Goal: Task Accomplishment & Management: Manage account settings

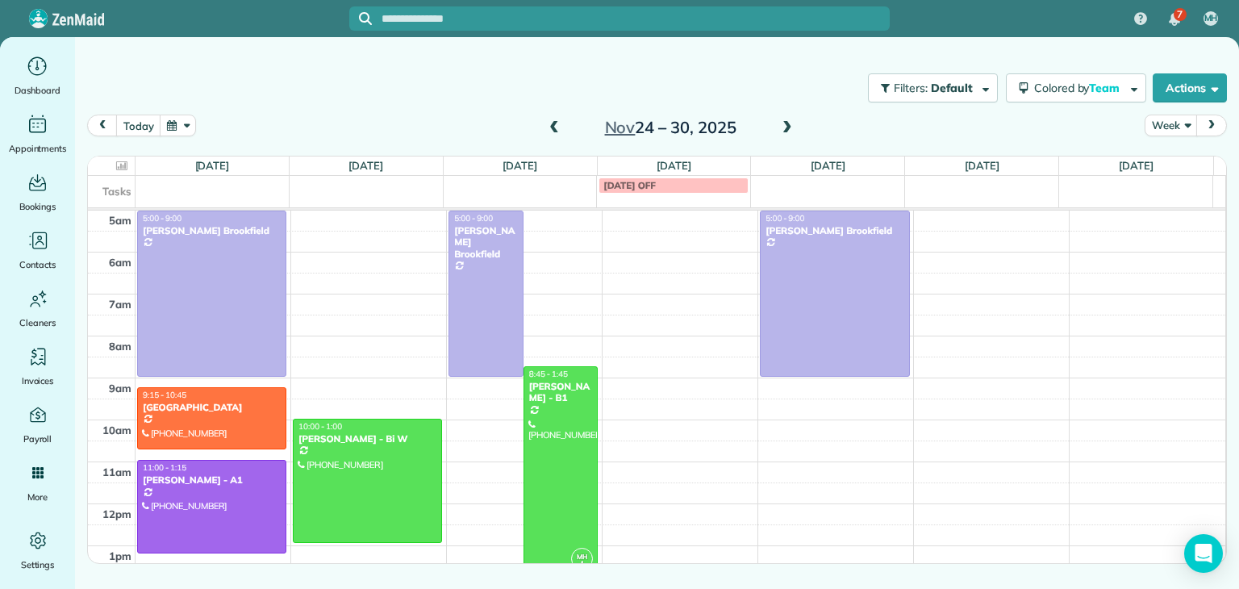
scroll to position [84, 0]
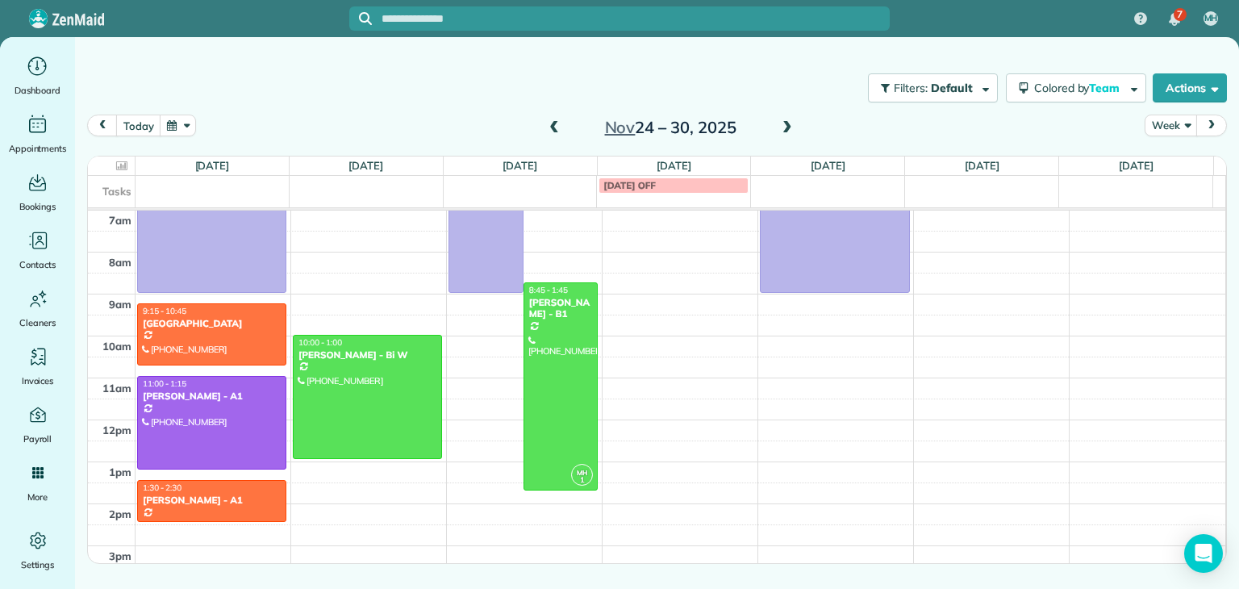
click at [552, 130] on span at bounding box center [554, 128] width 18 height 15
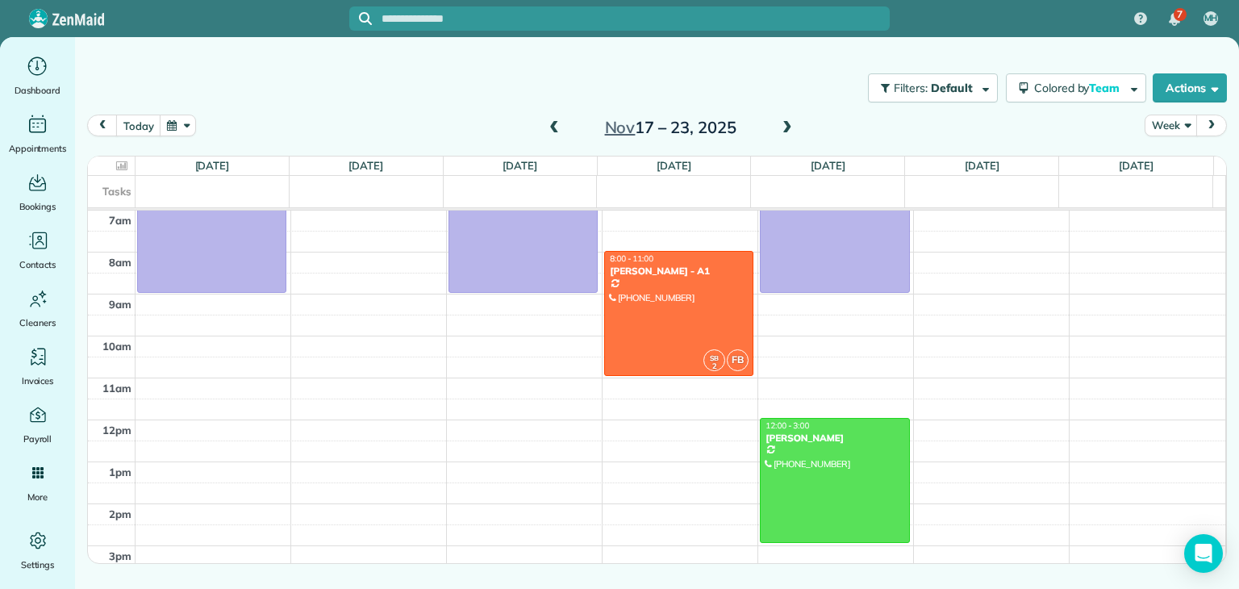
click at [552, 130] on span at bounding box center [554, 128] width 18 height 15
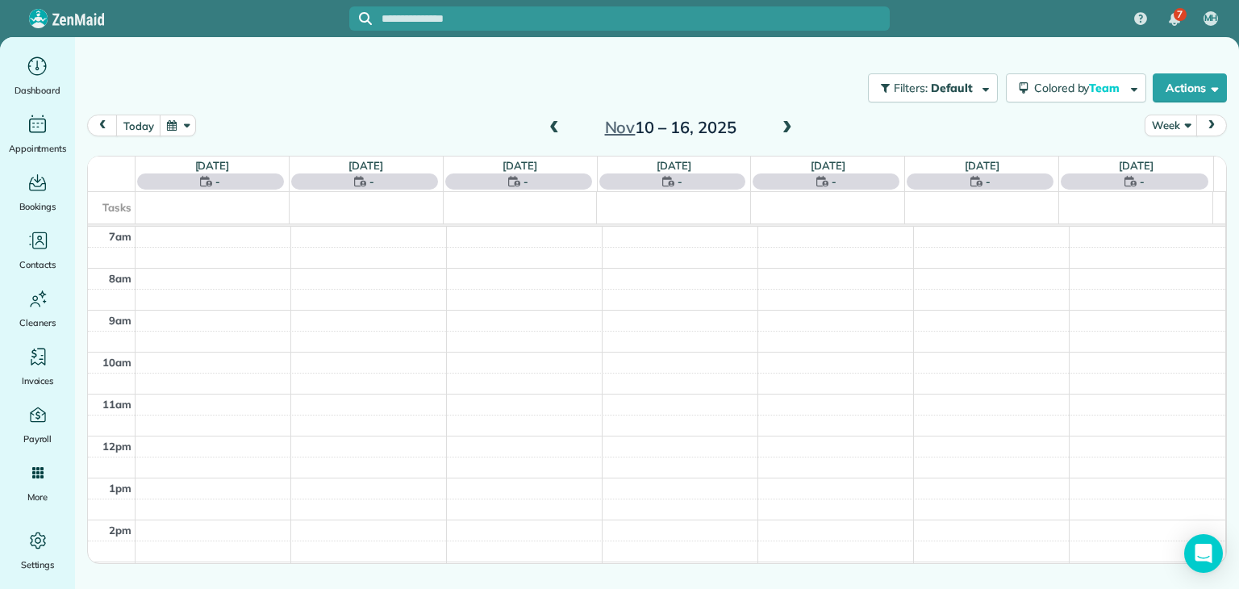
click at [552, 130] on span at bounding box center [554, 128] width 18 height 15
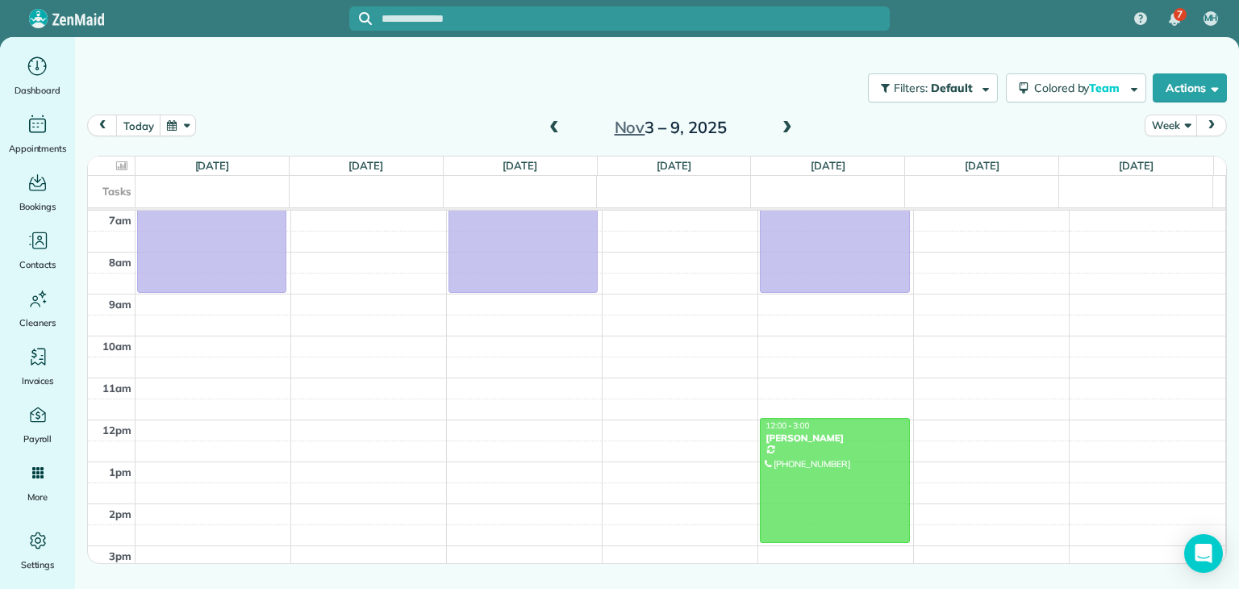
click at [552, 130] on span at bounding box center [554, 128] width 18 height 15
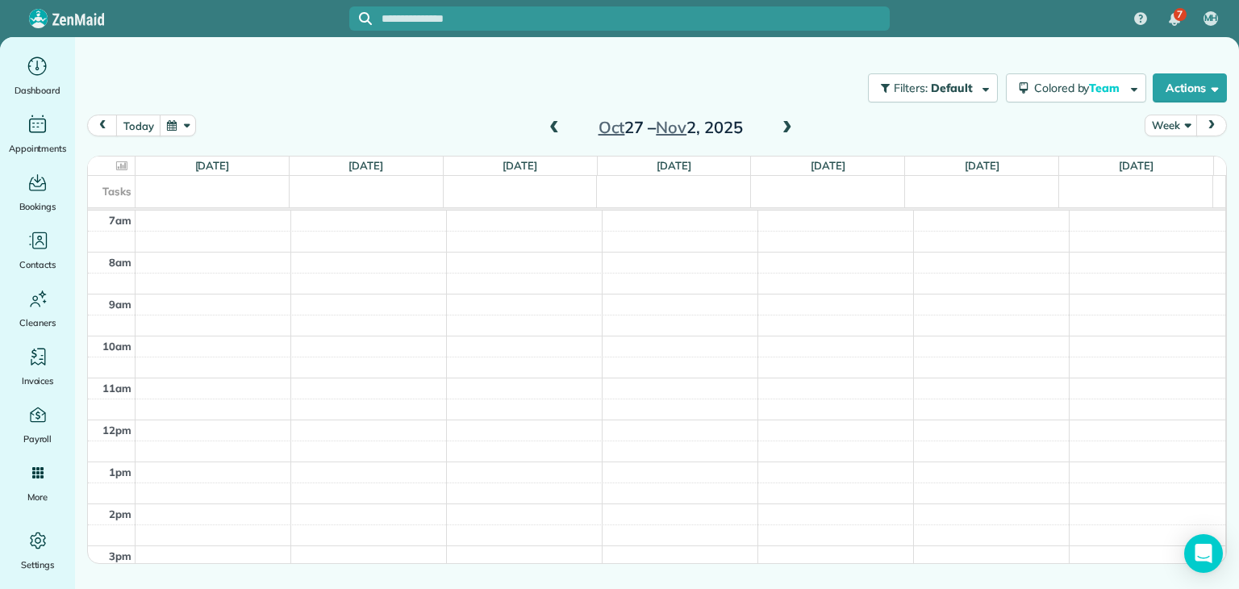
click at [552, 130] on span at bounding box center [554, 128] width 18 height 15
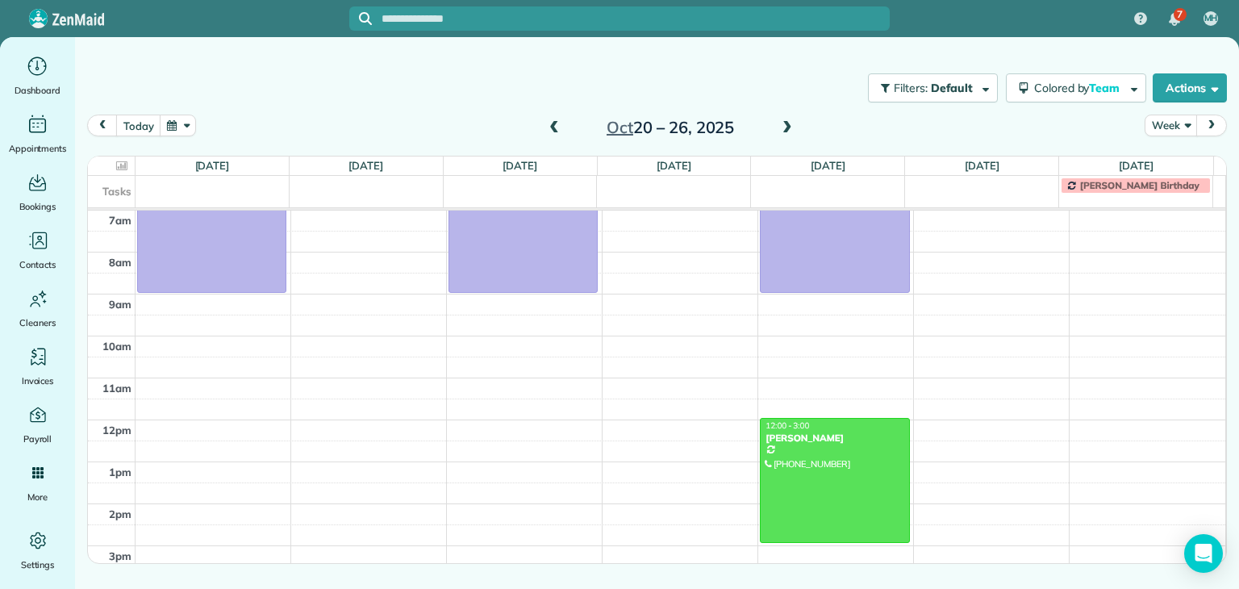
click at [552, 130] on span at bounding box center [554, 128] width 18 height 15
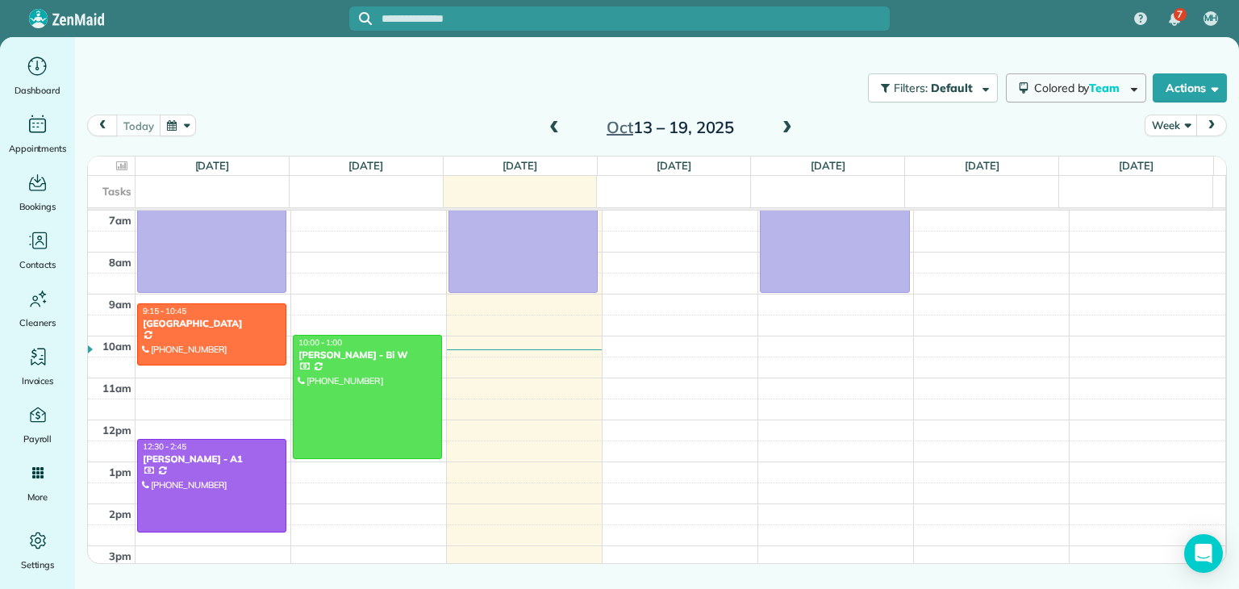
click at [1034, 90] on span "Colored by Team" at bounding box center [1079, 88] width 91 height 15
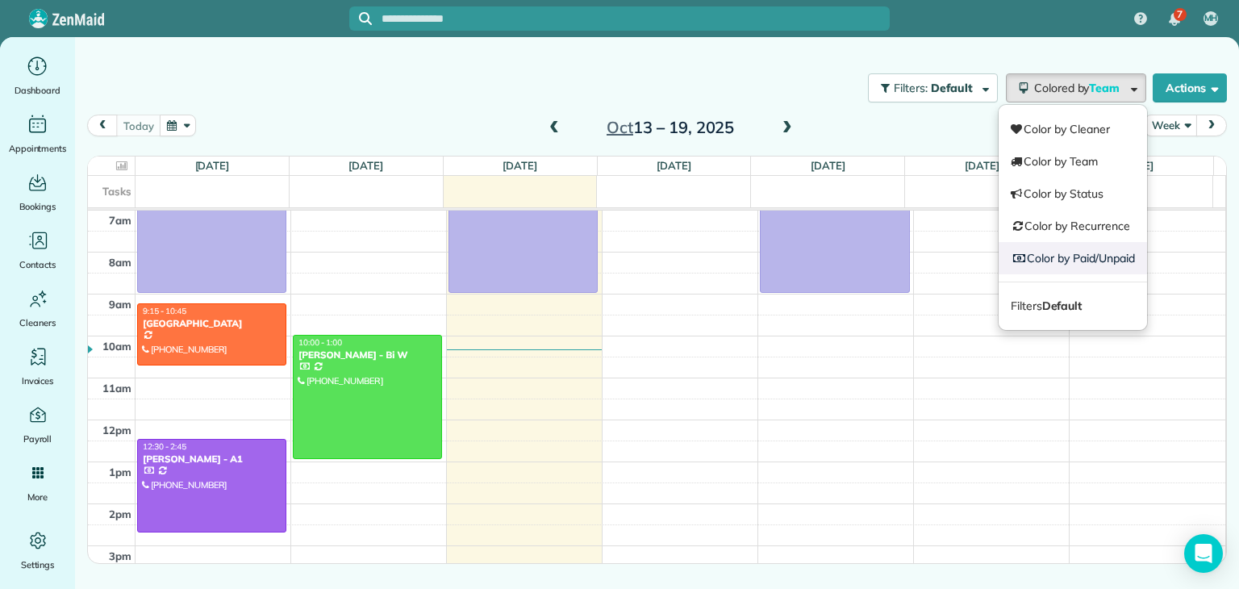
click at [1047, 254] on link "Color by Paid/Unpaid" at bounding box center [1073, 258] width 148 height 32
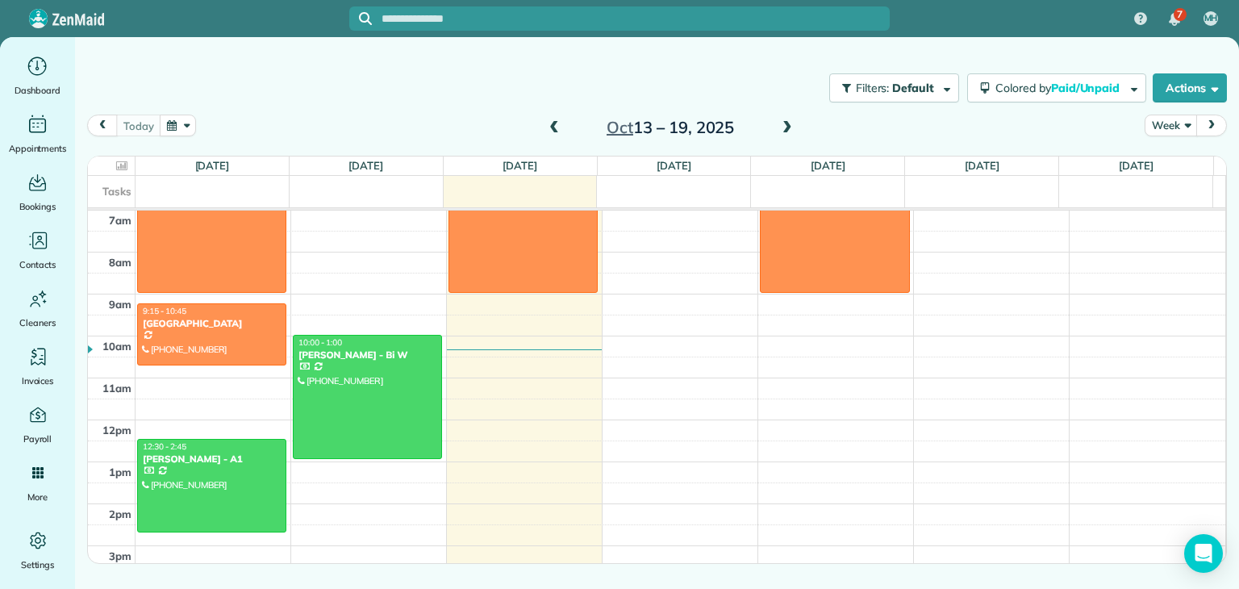
click at [786, 123] on span at bounding box center [787, 128] width 18 height 15
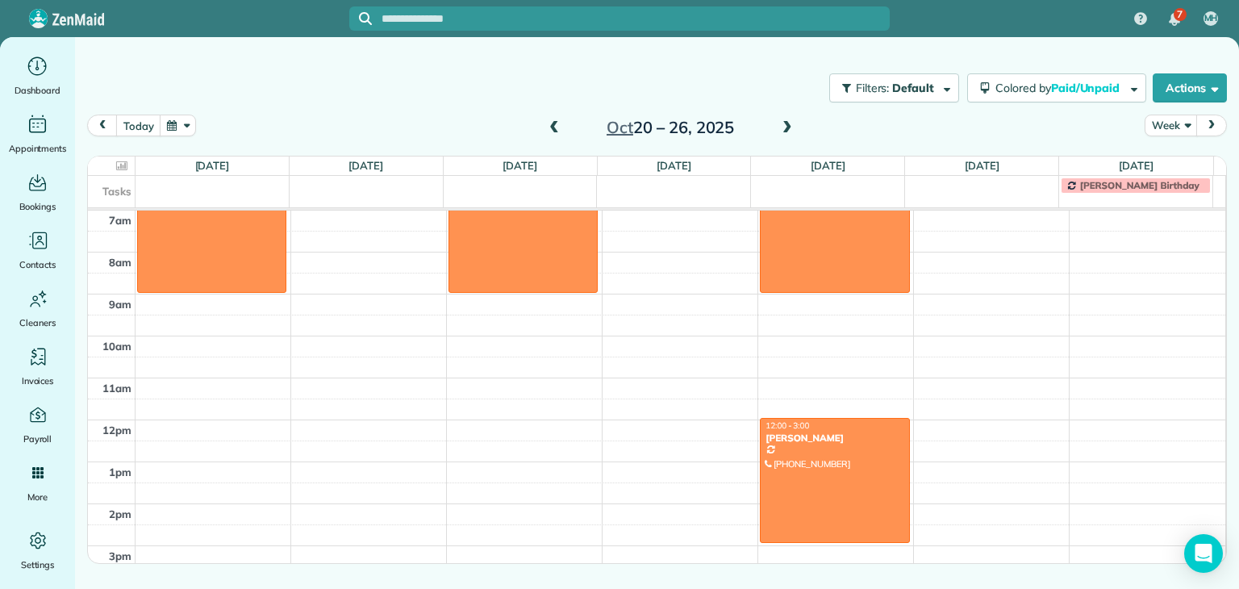
click at [553, 127] on span at bounding box center [554, 128] width 18 height 15
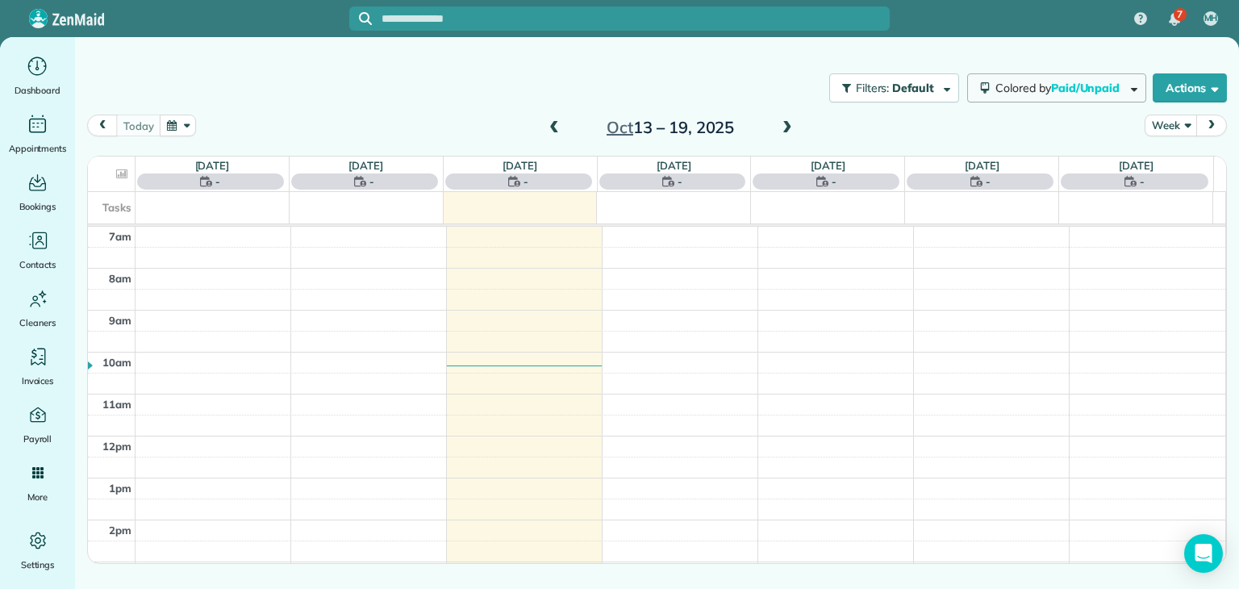
click at [995, 88] on span "Colored by Paid/Unpaid" at bounding box center [1060, 88] width 130 height 15
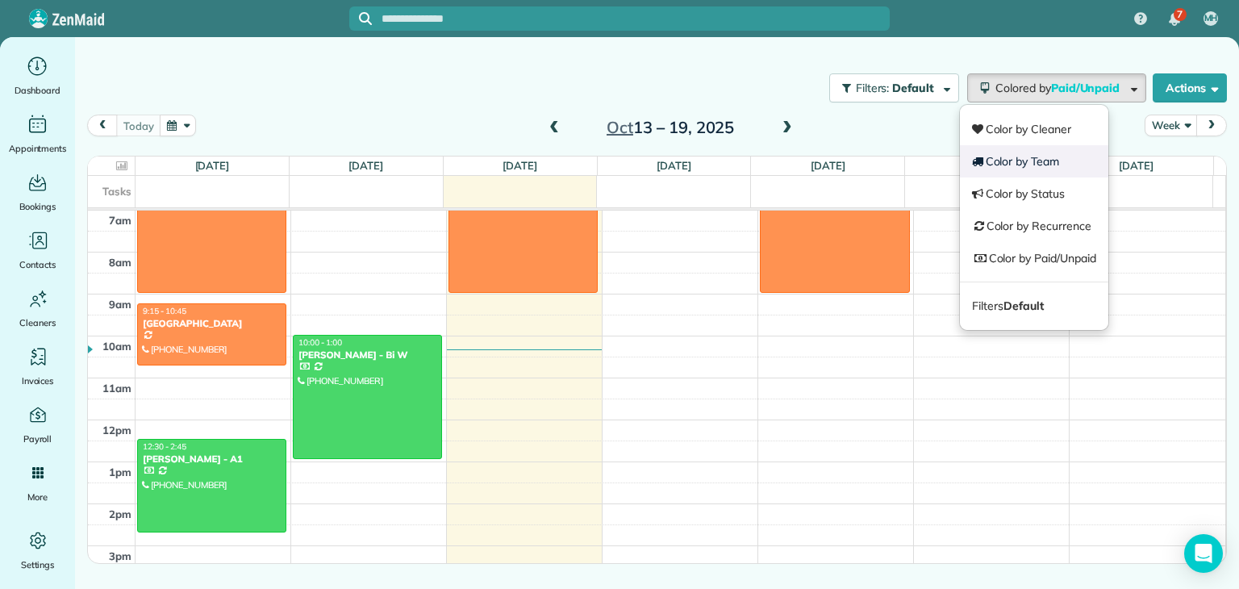
click at [989, 161] on link "Color by Team" at bounding box center [1034, 161] width 148 height 32
